Goal: Task Accomplishment & Management: Use online tool/utility

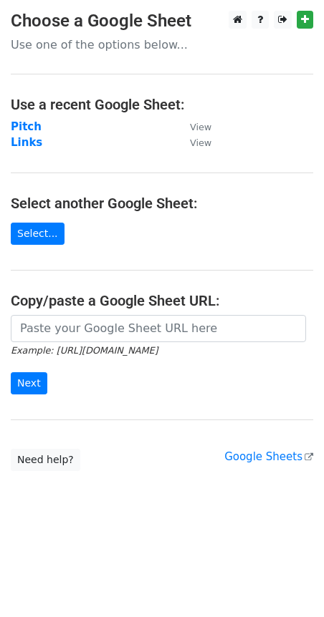
drag, startPoint x: 19, startPoint y: 126, endPoint x: 51, endPoint y: 151, distance: 40.8
click at [19, 126] on strong "Pitch" at bounding box center [26, 126] width 31 height 13
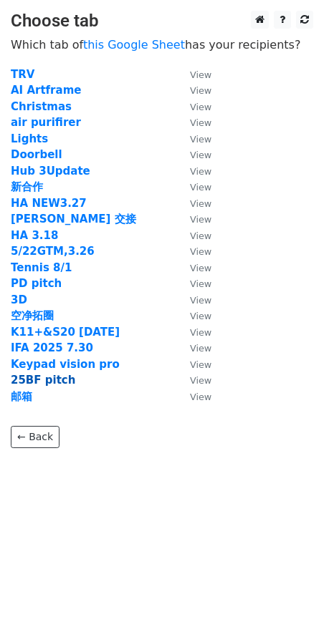
click at [44, 380] on strong "25BF pitch" at bounding box center [43, 380] width 64 height 13
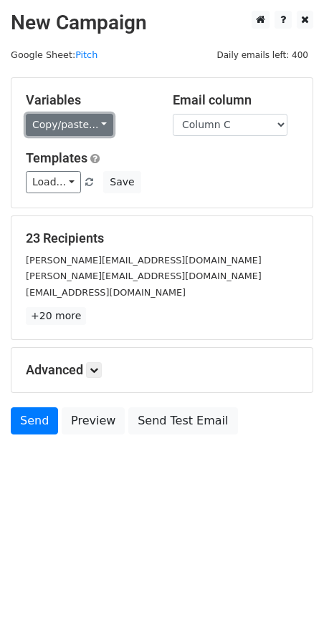
click at [83, 128] on link "Copy/paste..." at bounding box center [69, 125] width 87 height 22
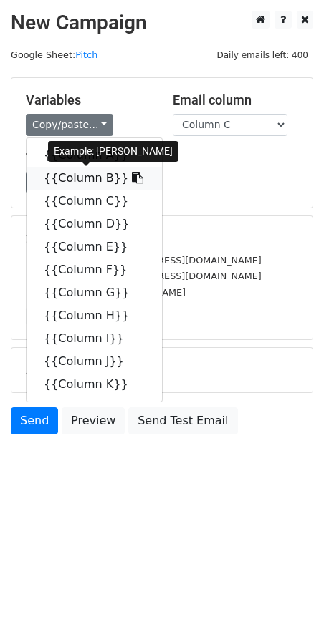
click at [132, 175] on icon at bounding box center [137, 177] width 11 height 11
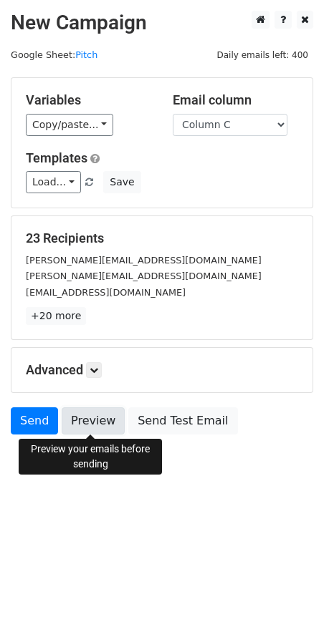
click at [78, 430] on link "Preview" at bounding box center [93, 420] width 63 height 27
click at [95, 422] on link "Preview" at bounding box center [93, 420] width 63 height 27
click at [71, 417] on link "Preview" at bounding box center [93, 420] width 63 height 27
